Goal: Information Seeking & Learning: Learn about a topic

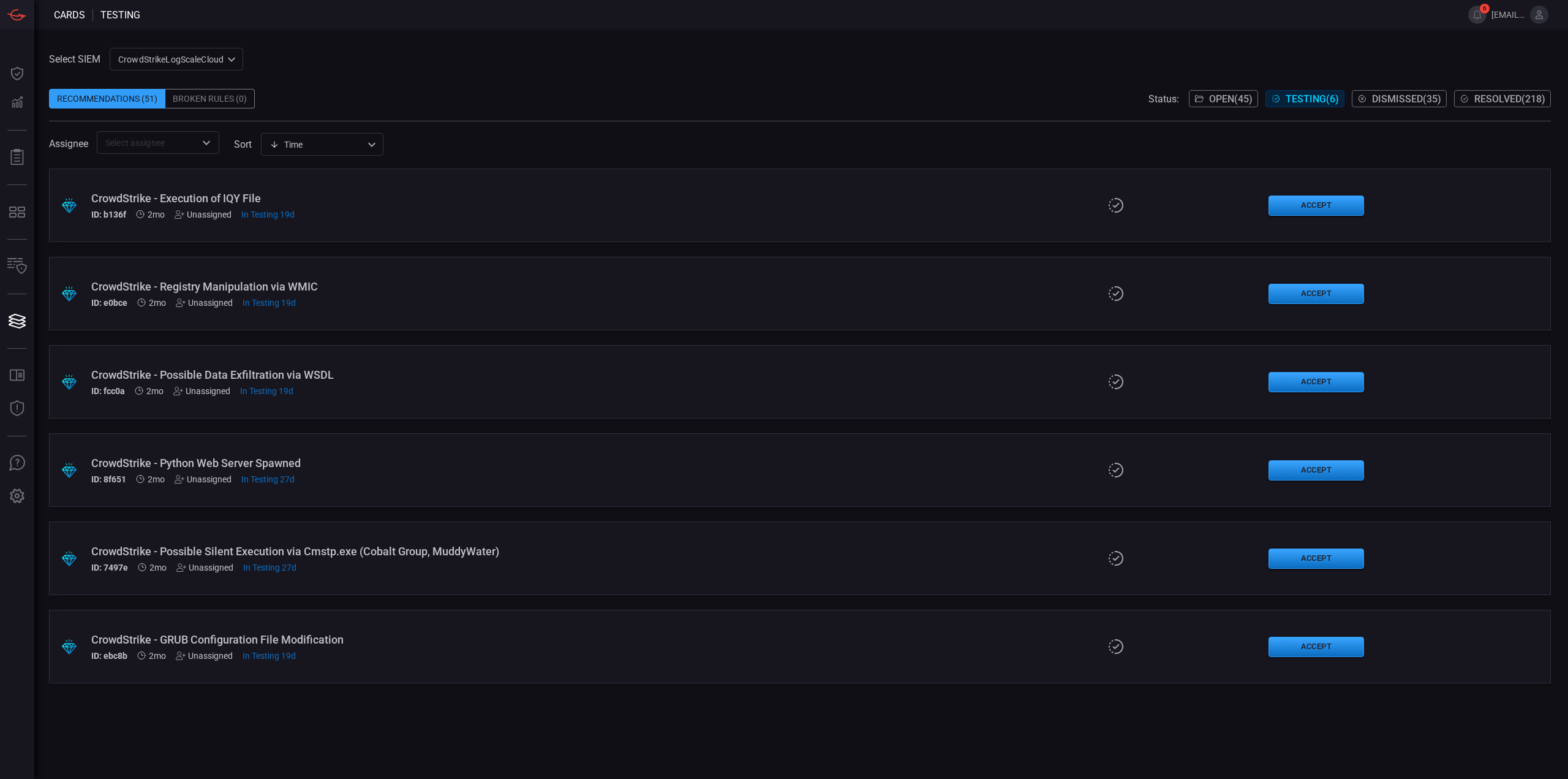
click at [167, 63] on div "CrowdStrikeLogScaleCloud 78f20ec8-c797-40bc-8367-483aa705ff6d ​" at bounding box center [176, 58] width 134 height 23
click at [157, 123] on li "Cribl" at bounding box center [176, 126] width 134 height 20
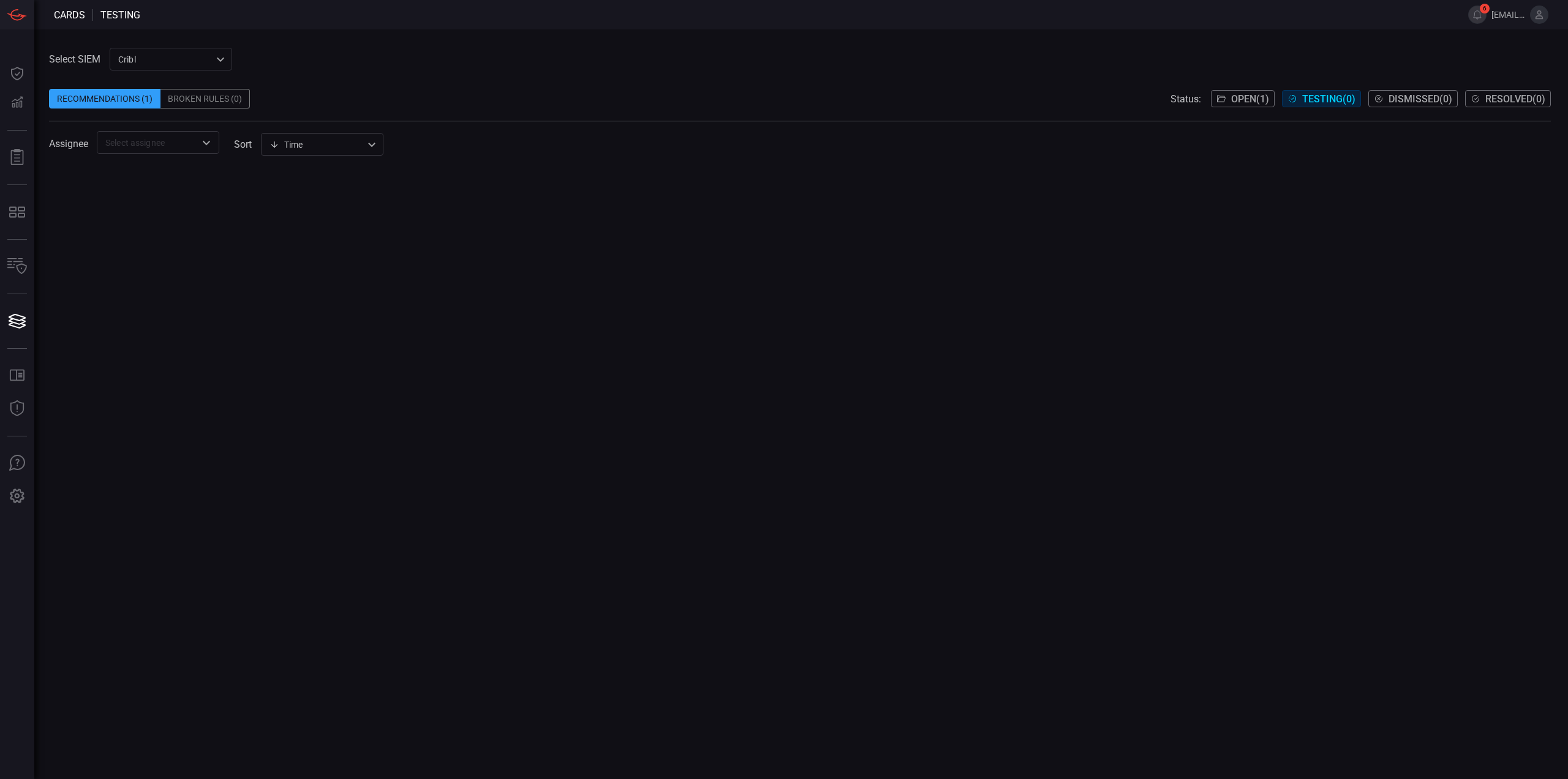
click at [1232, 103] on span "Open ( 1 )" at bounding box center [1250, 99] width 38 height 12
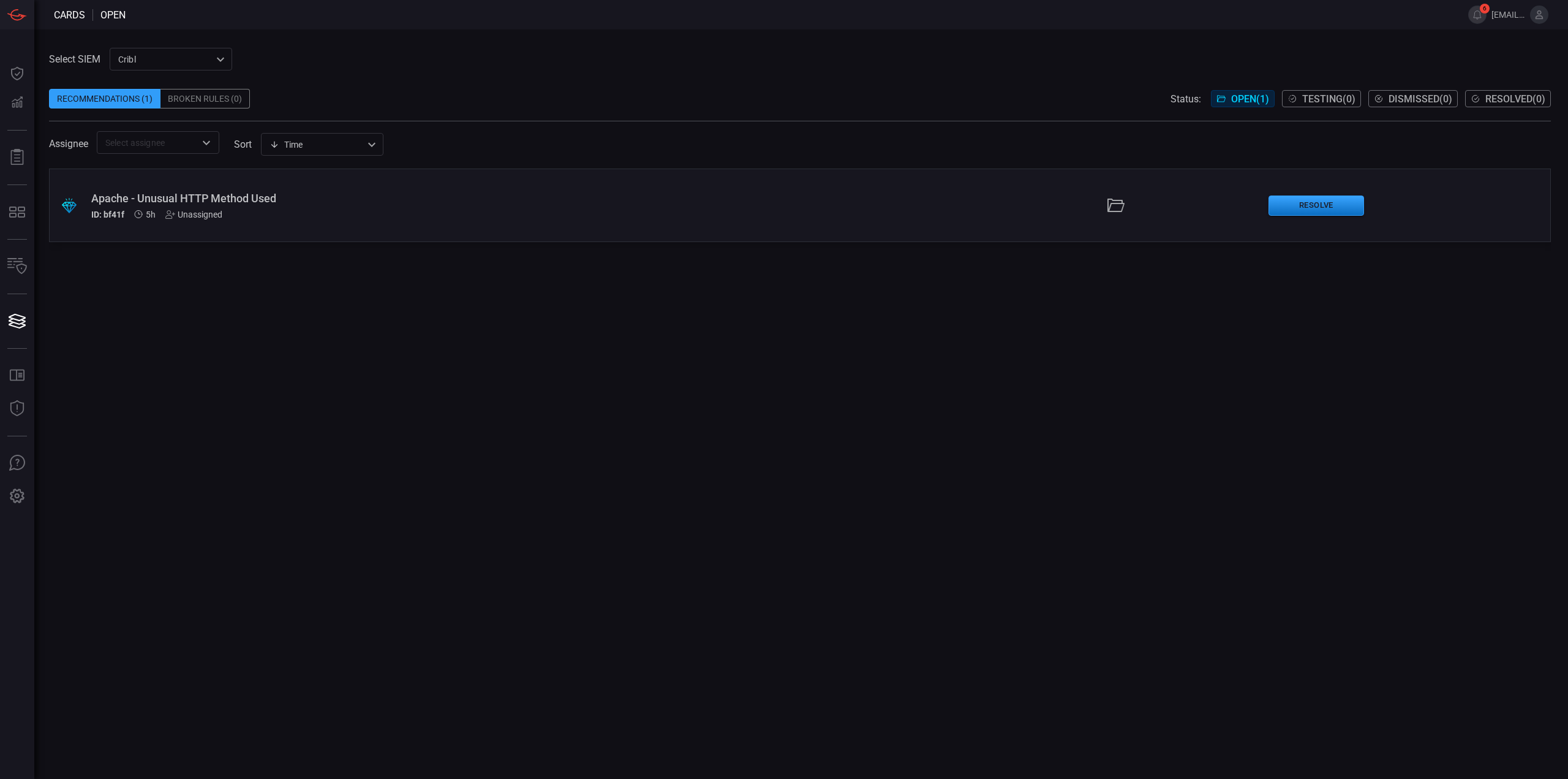
click at [255, 204] on div "Apache - Unusual HTTP Method Used" at bounding box center [383, 198] width 584 height 13
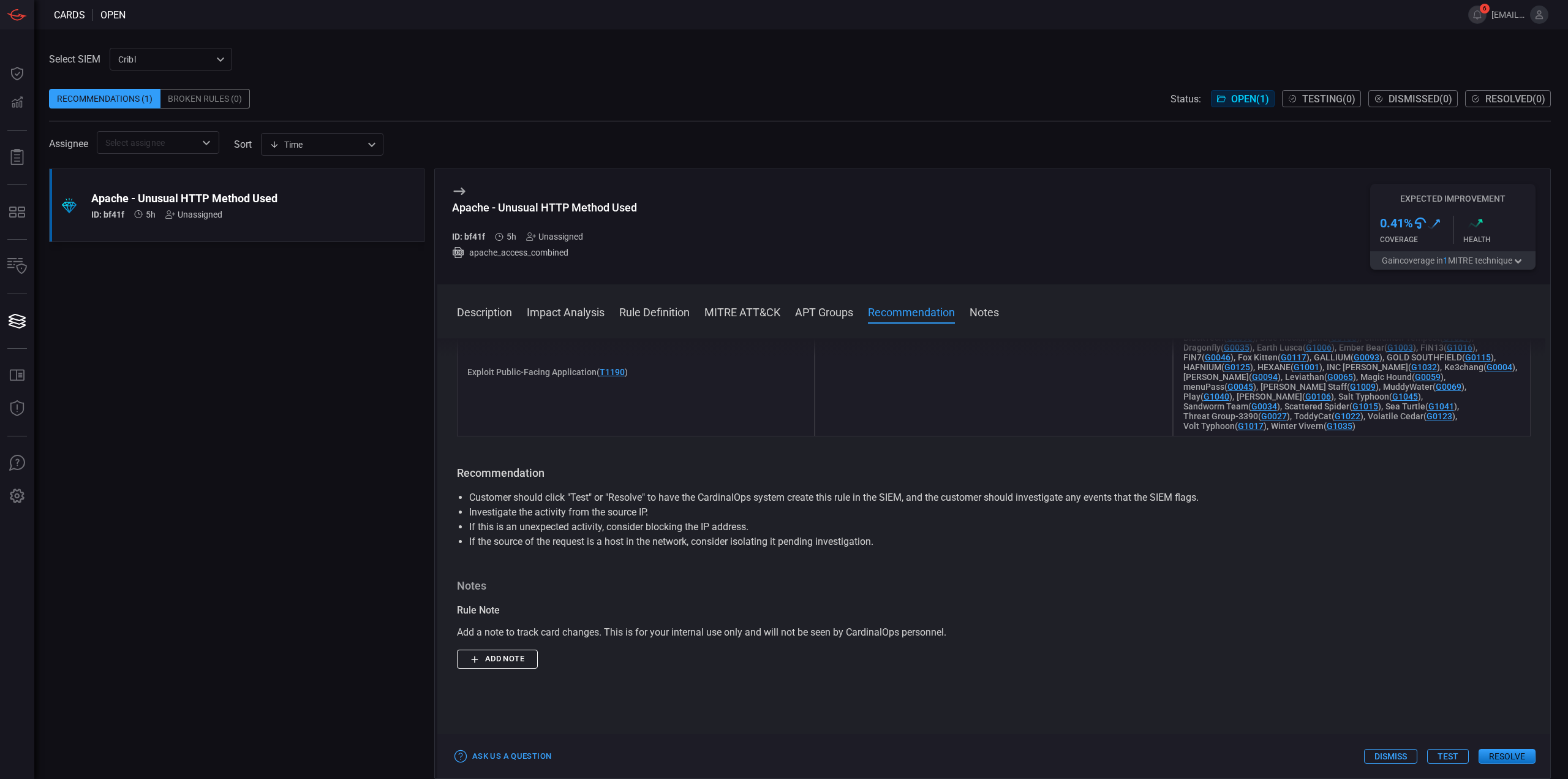
scroll to position [5939, 0]
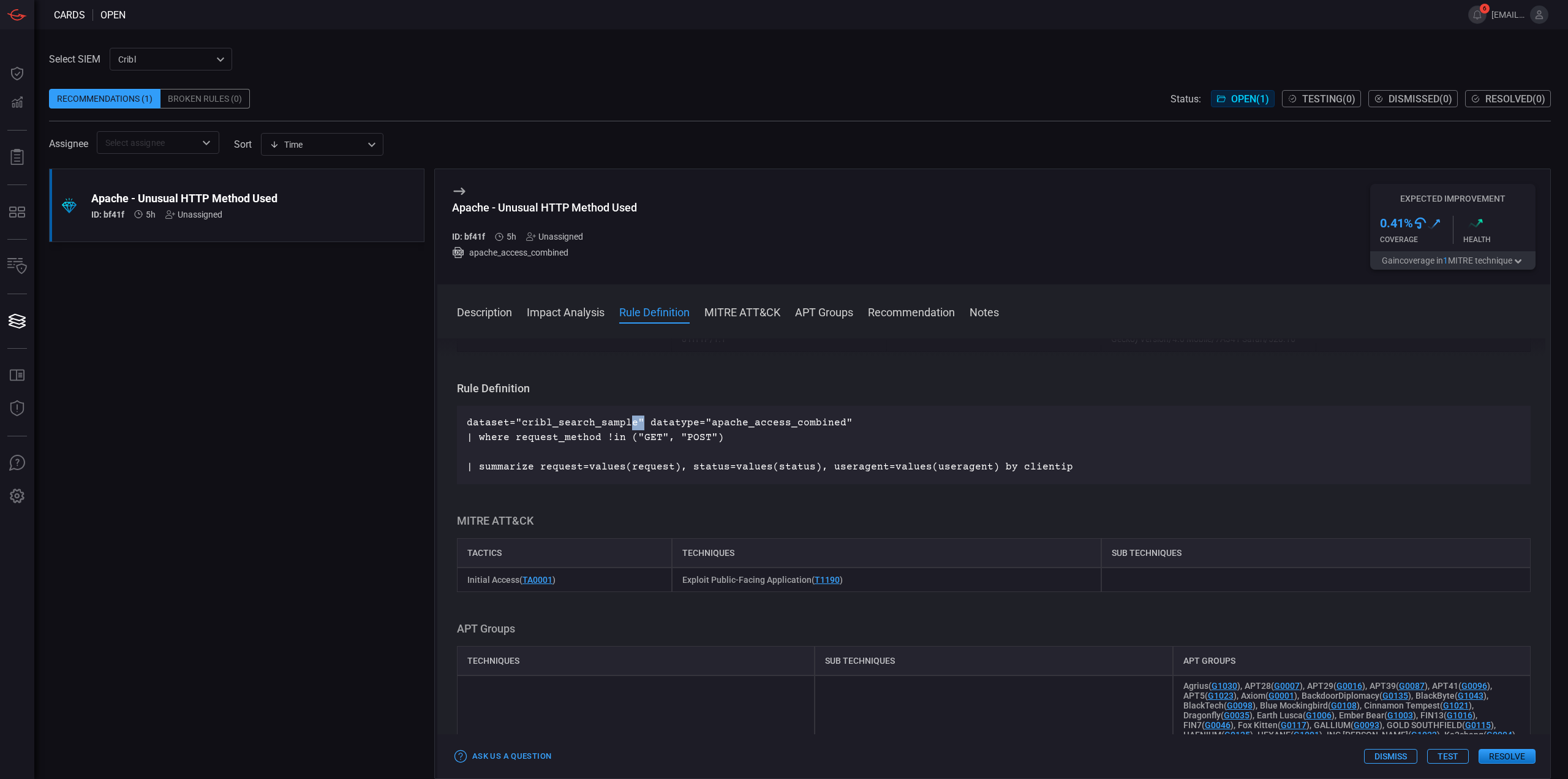
drag, startPoint x: 637, startPoint y: 479, endPoint x: 625, endPoint y: 479, distance: 12.0
click at [625, 475] on p "dataset="cribl_search_sample" datatype="apache_access_combined" | where request…" at bounding box center [993, 444] width 1054 height 58
drag, startPoint x: 848, startPoint y: 481, endPoint x: 462, endPoint y: 473, distance: 386.1
click at [462, 473] on div "dataset="cribl_search_sample" datatype="apache_access_combined" | where request…" at bounding box center [993, 444] width 1074 height 78
copy p "dataset="cribl_search_sample" datatype="apache_access_combined""
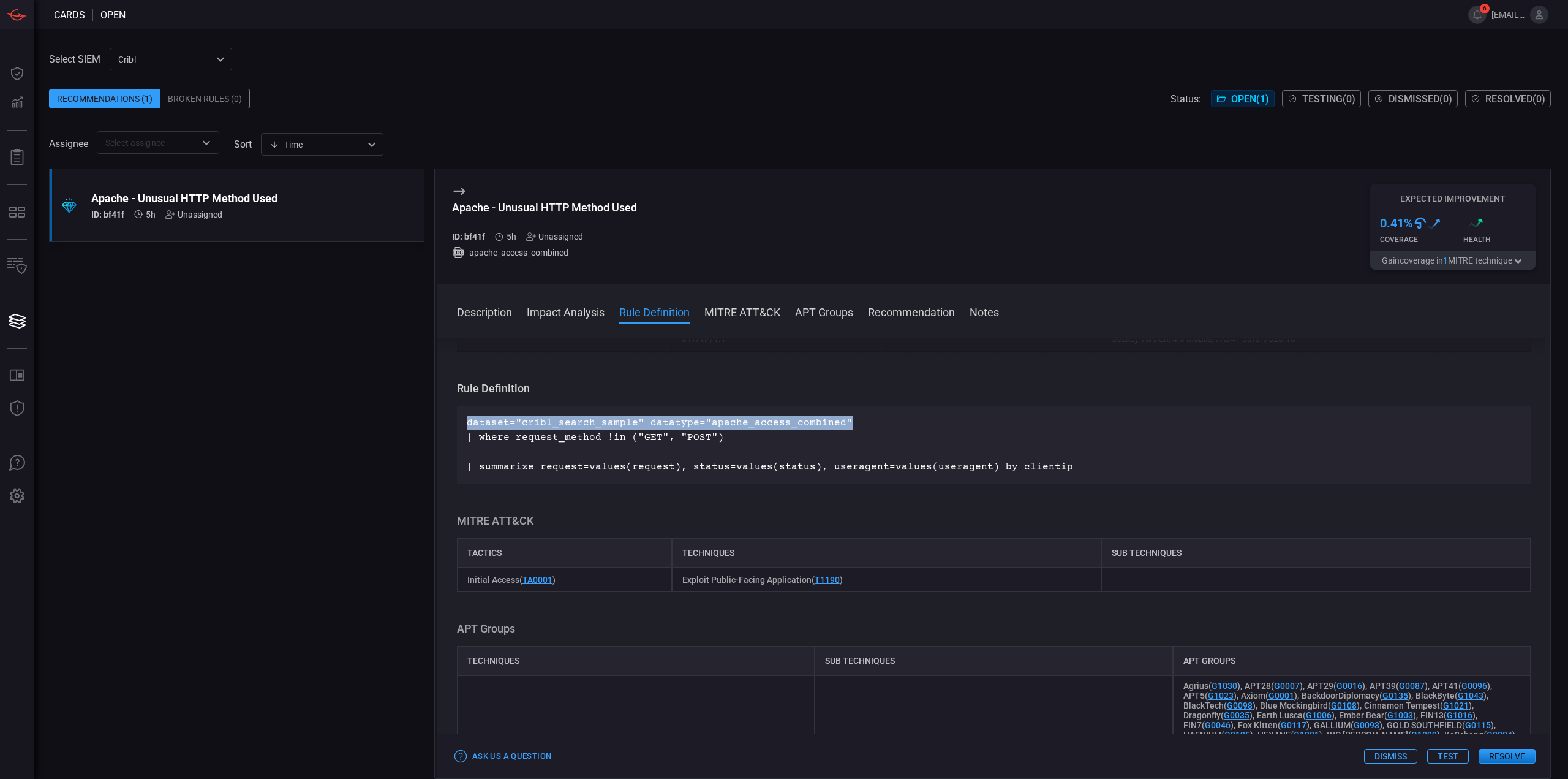
click at [926, 475] on p "dataset="cribl_search_sample" datatype="apache_access_combined" | where request…" at bounding box center [993, 444] width 1054 height 58
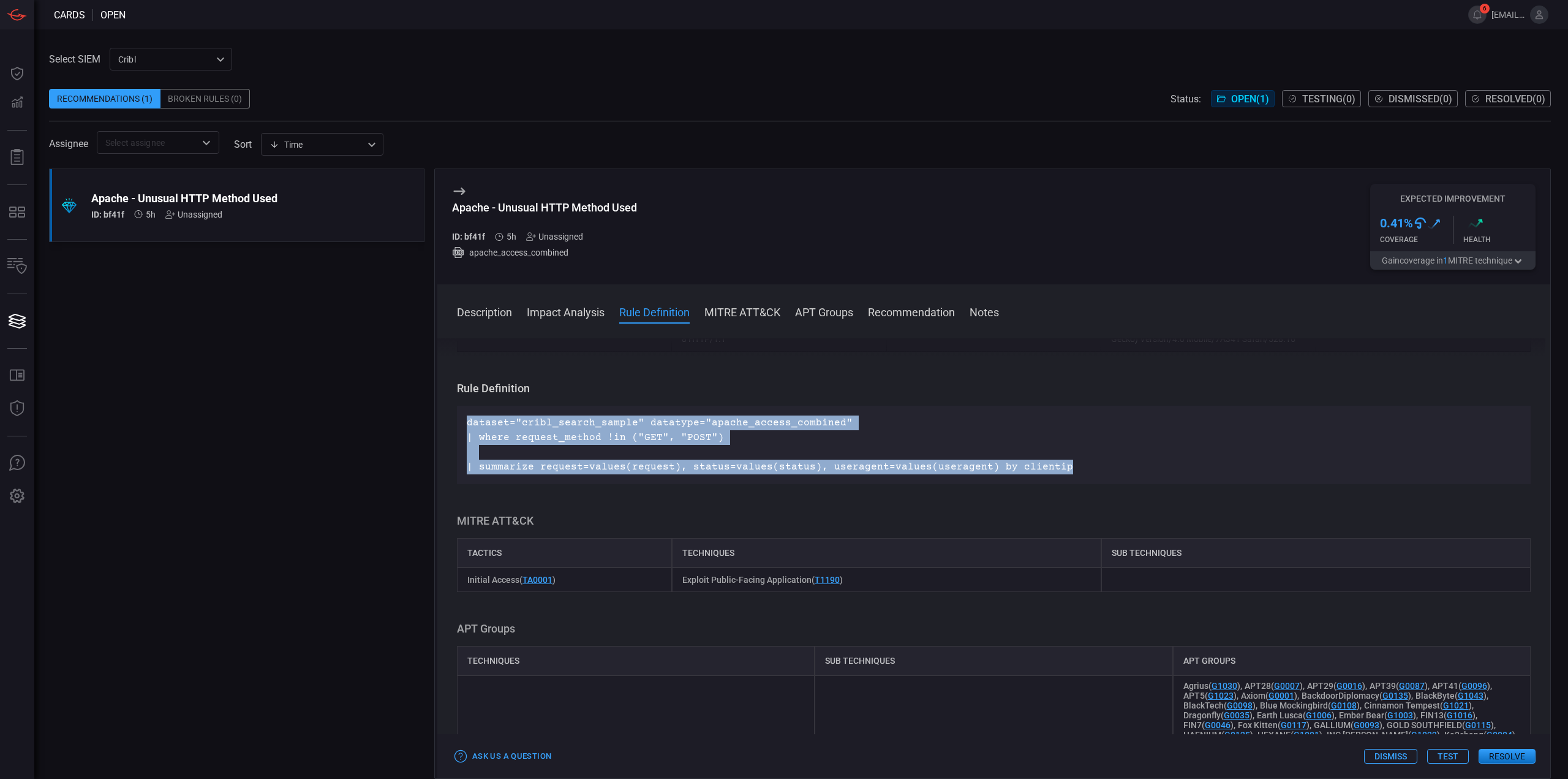
drag, startPoint x: 1084, startPoint y: 523, endPoint x: 466, endPoint y: 475, distance: 619.9
click at [466, 475] on div "dataset="cribl_search_sample" datatype="apache_access_combined" | where request…" at bounding box center [993, 444] width 1074 height 78
copy p "dataset="cribl_search_sample" datatype="apache_access_combined" | where request…"
click at [1152, 475] on p "dataset="cribl_search_sample" datatype="apache_access_combined" | where request…" at bounding box center [993, 444] width 1054 height 58
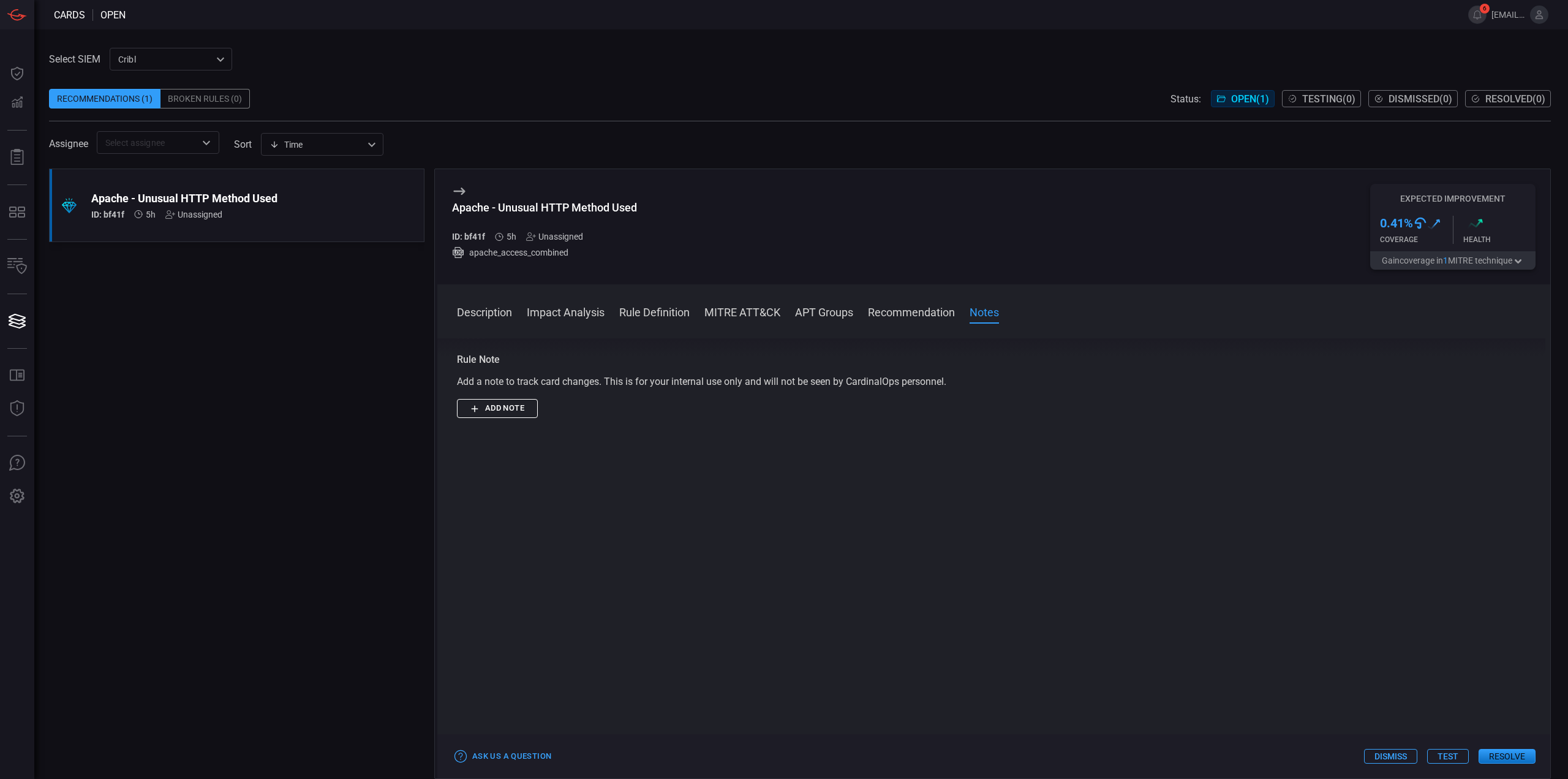
scroll to position [6306, 0]
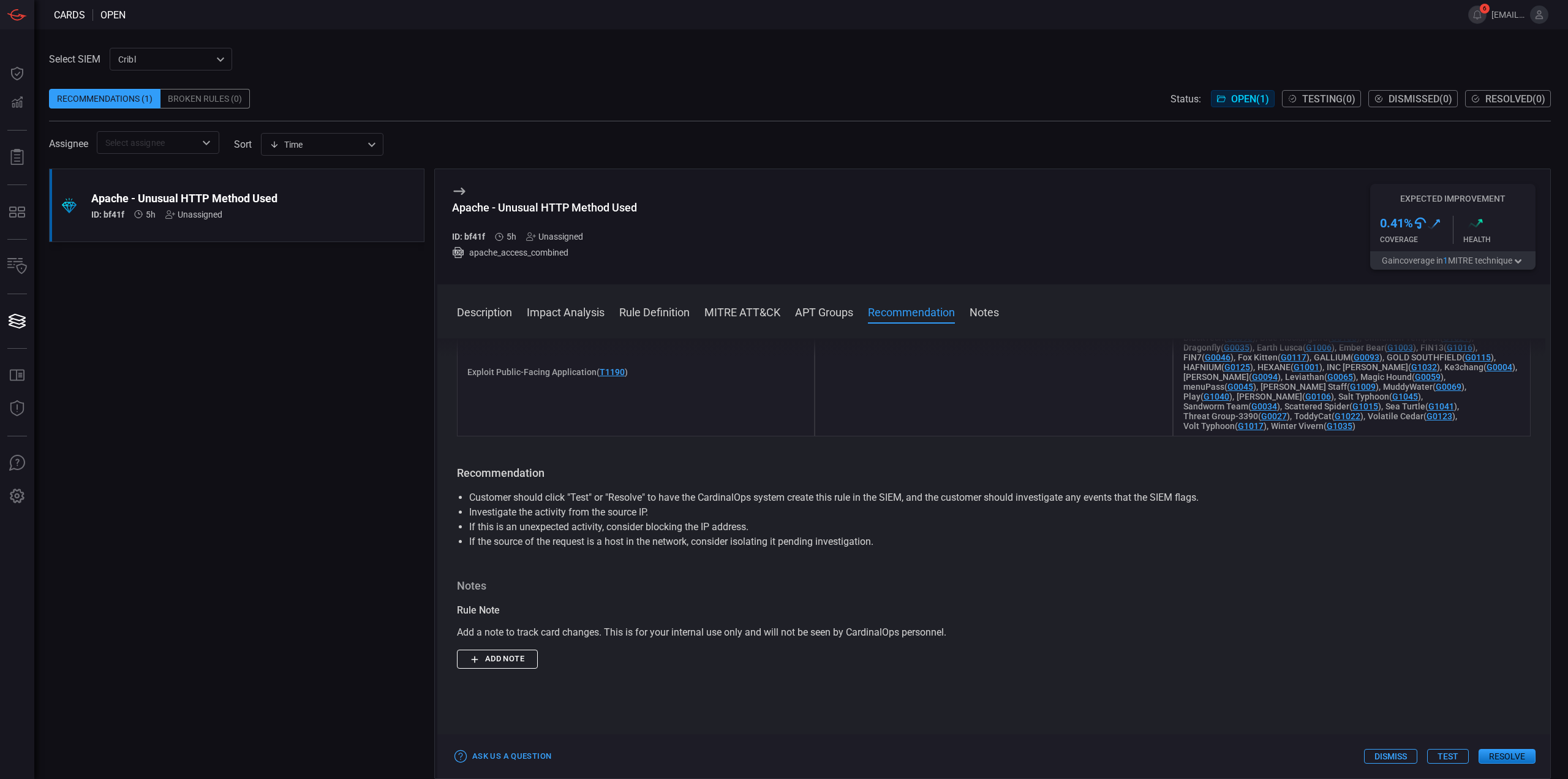
click at [297, 404] on div ".suggested_cards_icon{fill:url(#suggested_cards_icon);} Apache - Unusual HTTP M…" at bounding box center [236, 474] width 375 height 611
click at [824, 134] on div "Assignee ​ sort Time visibleUpdateTime ​" at bounding box center [799, 142] width 1502 height 23
click at [129, 61] on div "Cribl 1b83e882-3aef-4f94-b868-545f04fc2a08 ​" at bounding box center [171, 58] width 123 height 23
click at [148, 108] on div "CrowdStrikeFalcon" at bounding box center [156, 105] width 73 height 13
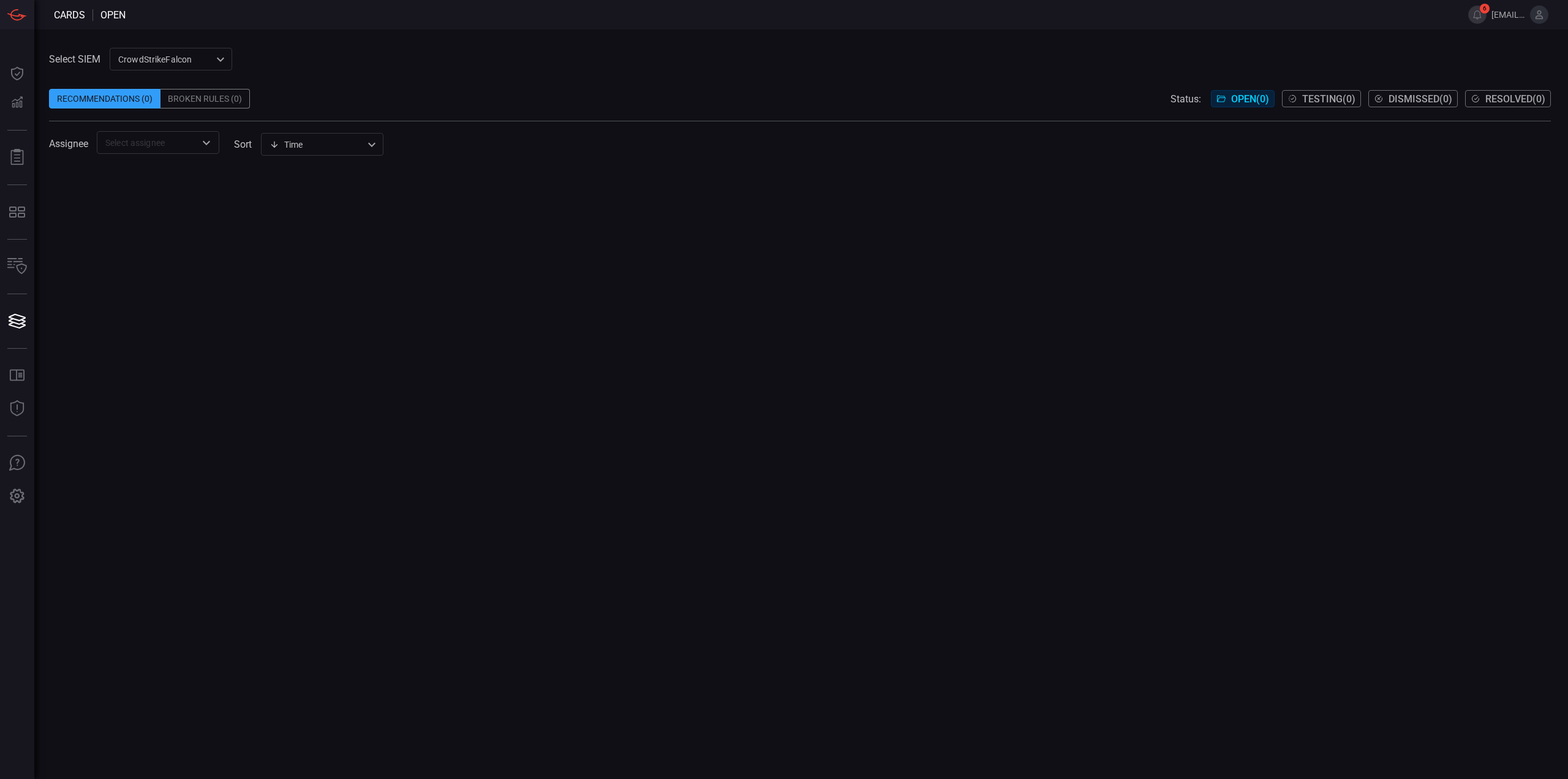
click at [149, 63] on div "CrowdStrikeFalcon 7ee43d83-ed12-40bb-b720-c9bbf306bf9f ​" at bounding box center [171, 58] width 123 height 23
click at [150, 86] on div "CrowdStrikeLogScaleCloud" at bounding box center [171, 85] width 105 height 13
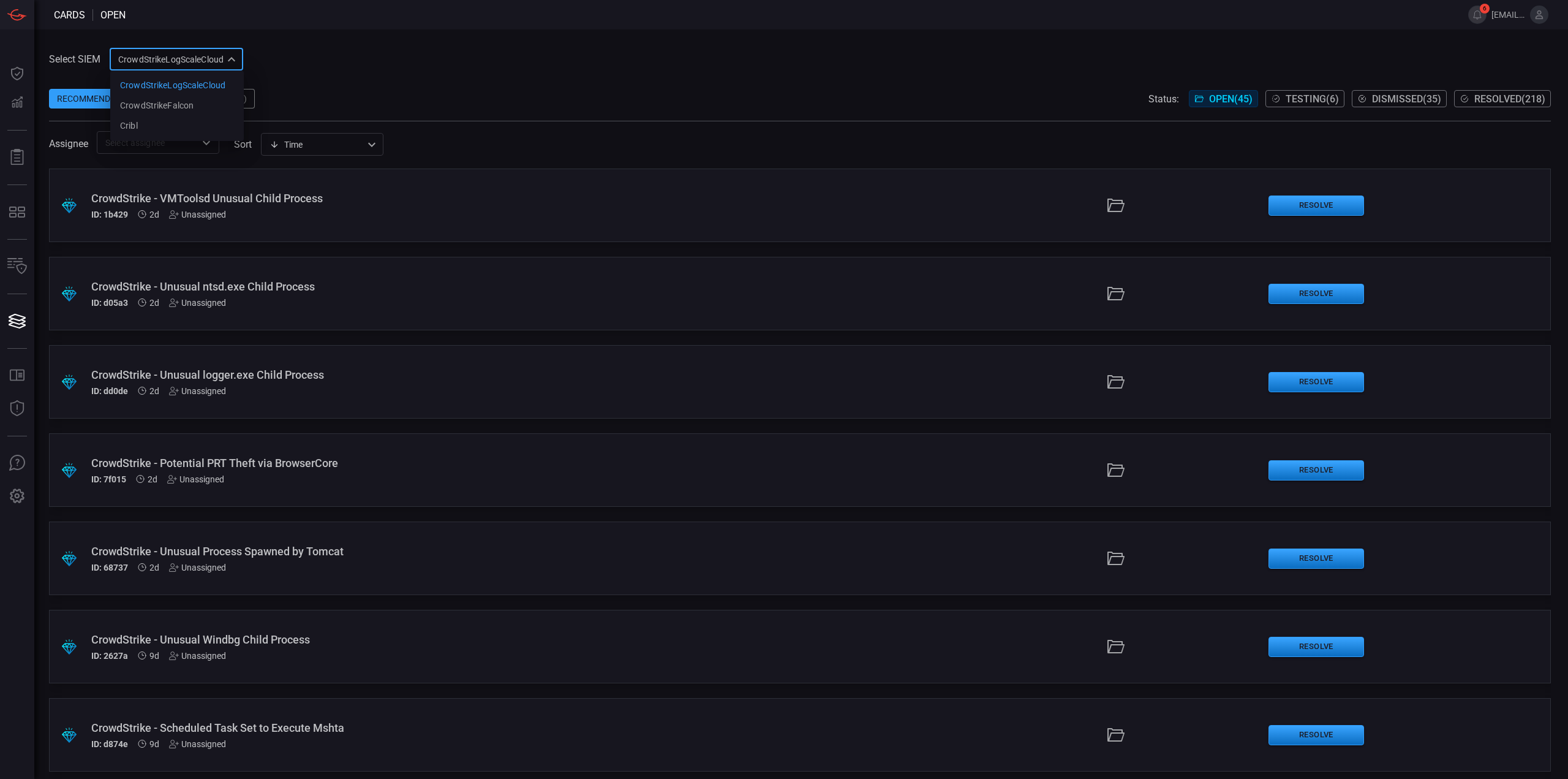
click at [152, 63] on div "CrowdStrikeLogScaleCloud 78f20ec8-c797-40bc-8367-483aa705ff6d CrowdStrikeLogSca…" at bounding box center [176, 58] width 134 height 23
click at [164, 128] on li "Cribl" at bounding box center [176, 126] width 134 height 20
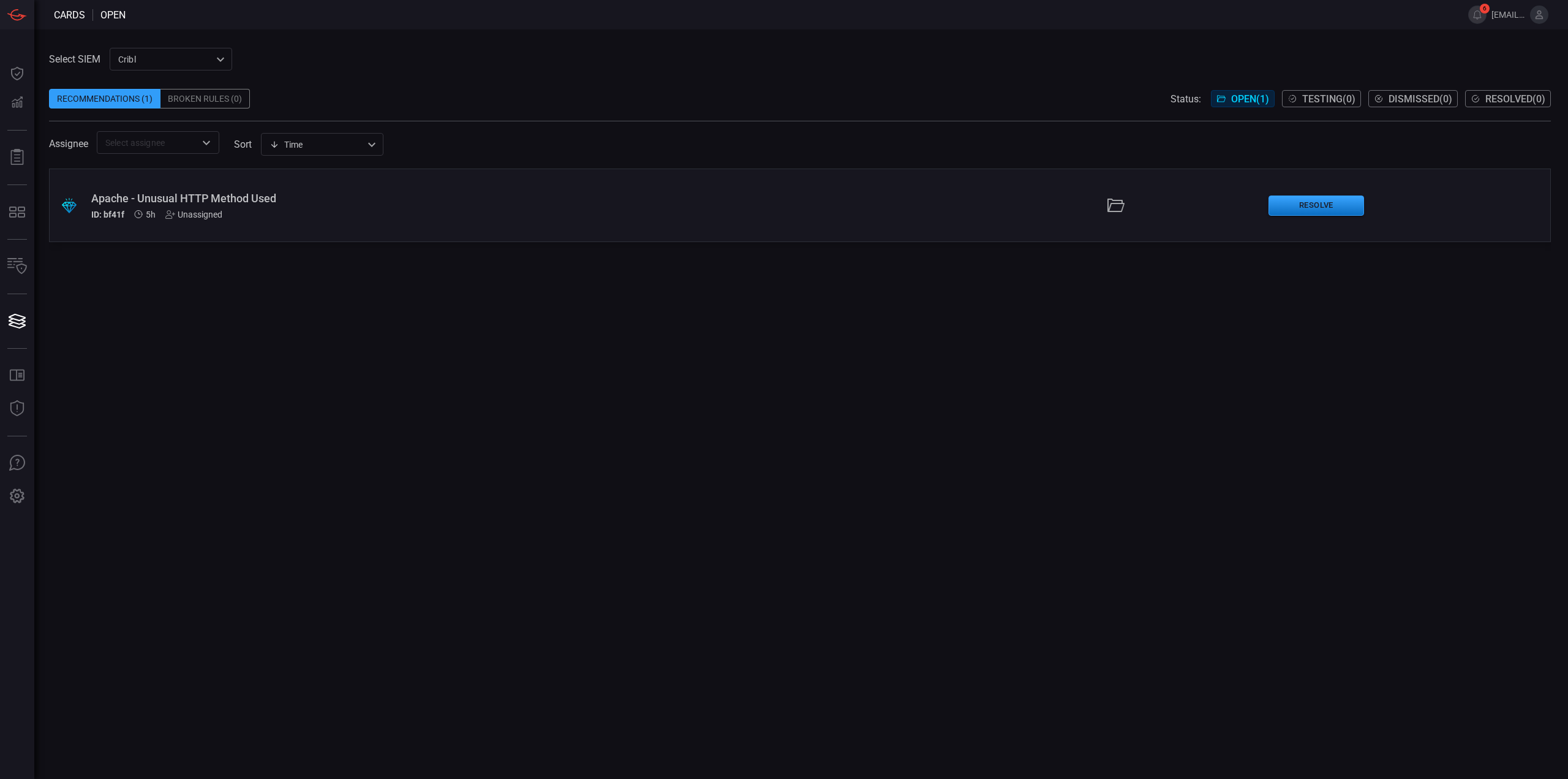
click at [463, 205] on div "Apache - Unusual HTTP Method Used ID: bf41f 5h Unassigned" at bounding box center [383, 206] width 584 height 28
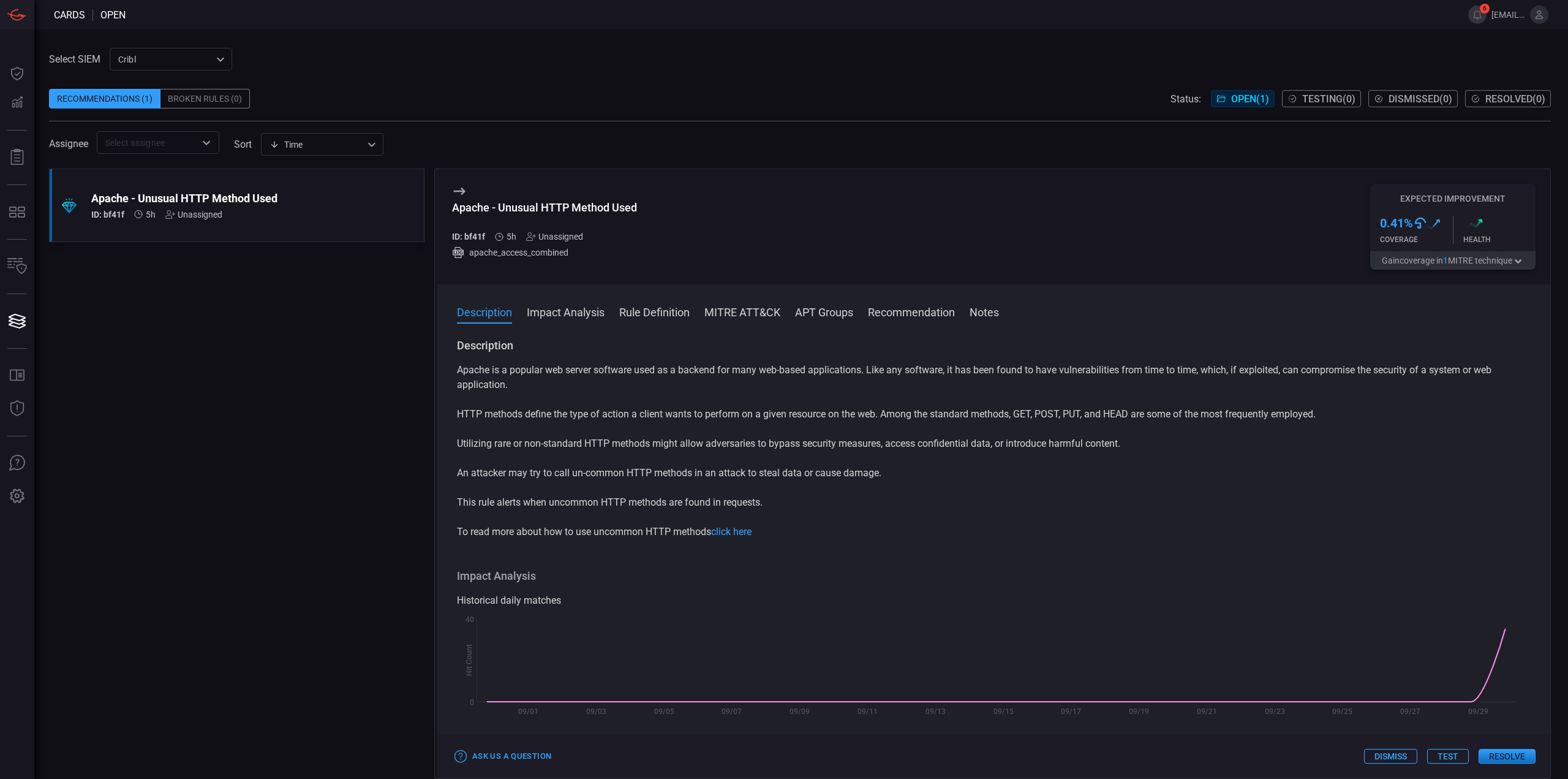
click at [317, 423] on div ".suggested_cards_icon{fill:url(#suggested_cards_icon);} Apache - Unusual HTTP M…" at bounding box center [236, 474] width 375 height 611
